Goal: Information Seeking & Learning: Learn about a topic

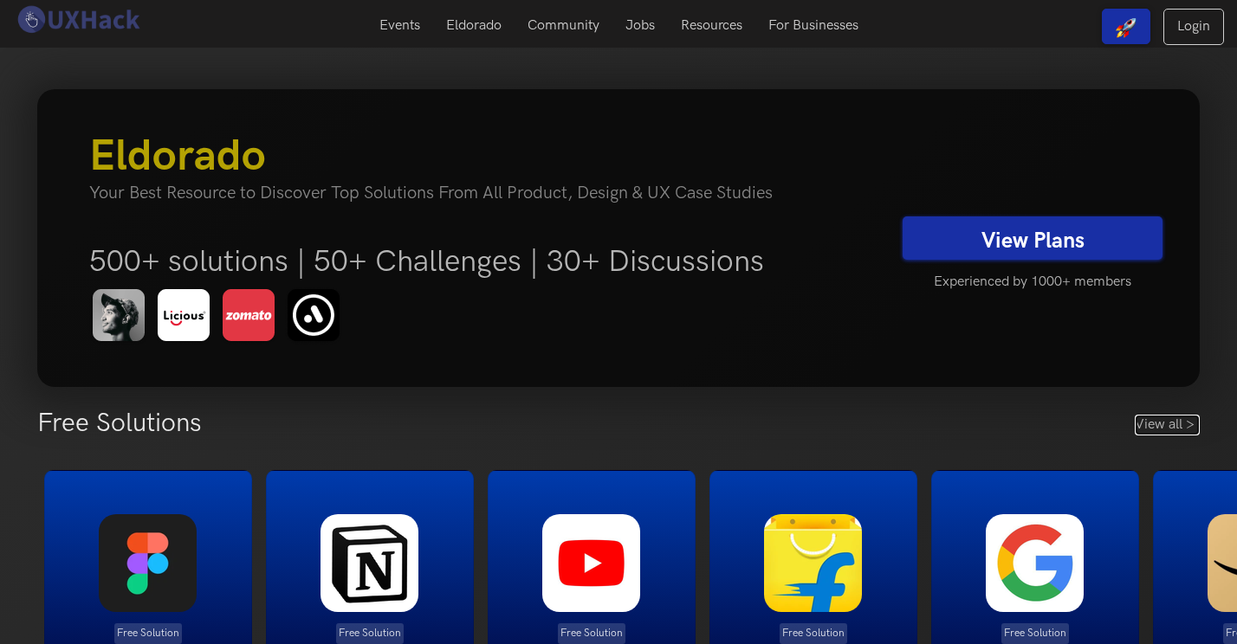
click at [1151, 418] on link "View all >" at bounding box center [1167, 425] width 65 height 21
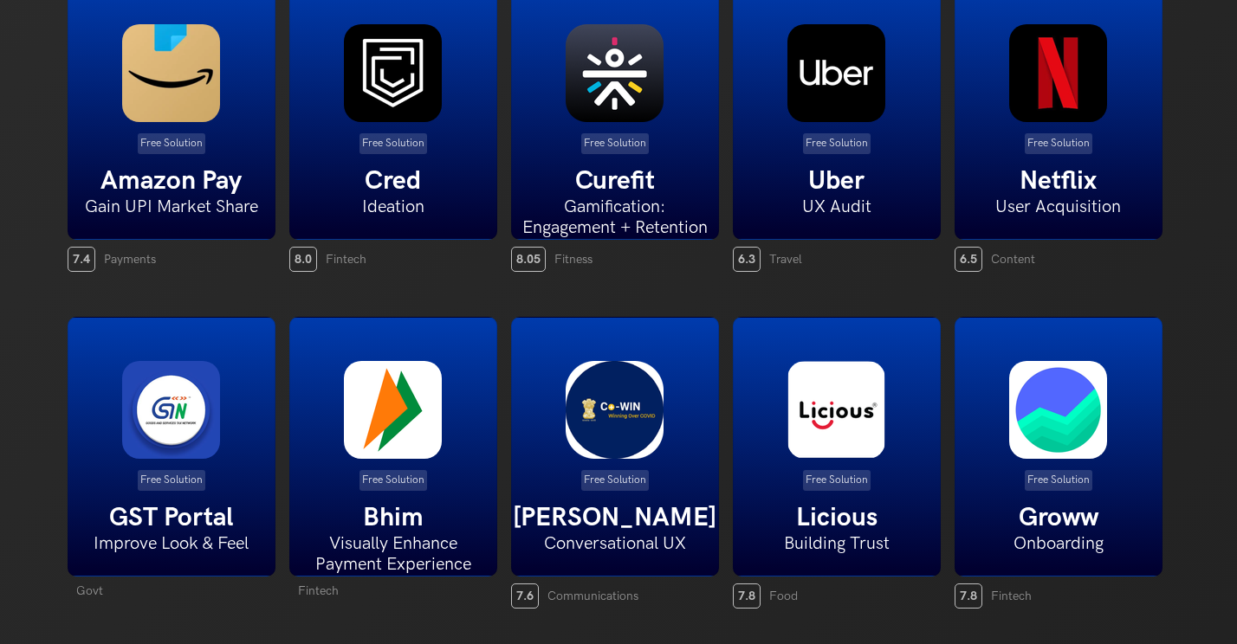
scroll to position [489, 0]
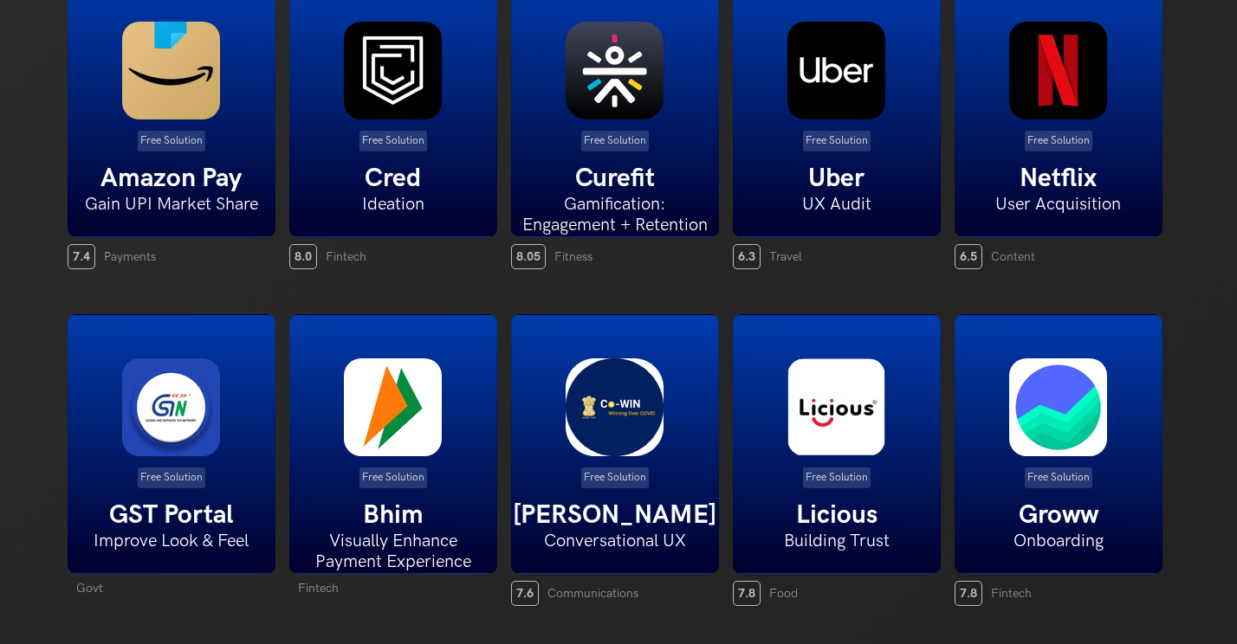
drag, startPoint x: 0, startPoint y: 5, endPoint x: 381, endPoint y: 309, distance: 487.5
click at [381, 309] on div "Free Solution Bhim Visually Enhance Payment Experience Fintech" at bounding box center [393, 462] width 222 height 337
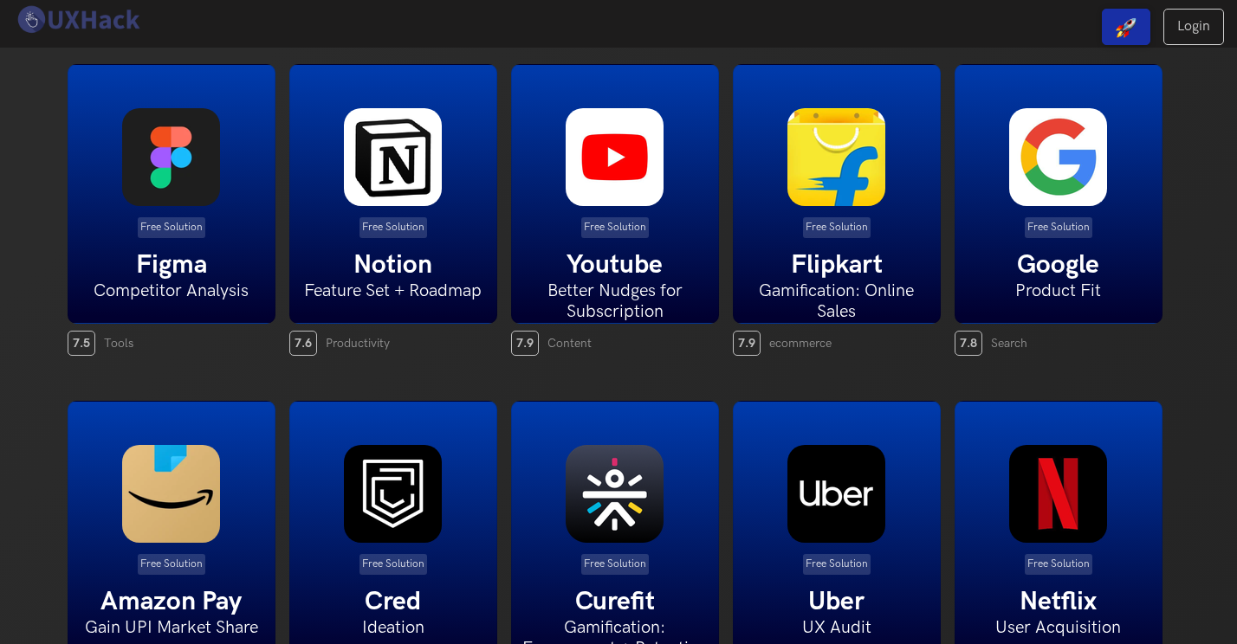
scroll to position [64, 0]
